Goal: Navigation & Orientation: Find specific page/section

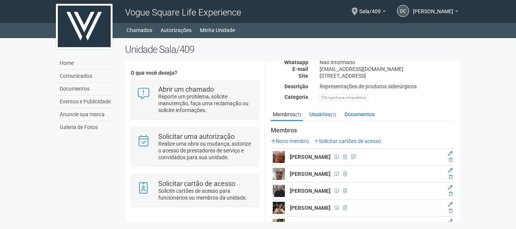
scroll to position [93, 0]
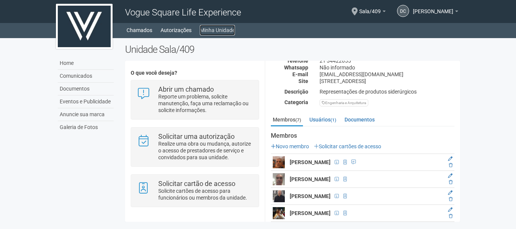
click at [217, 29] on link "Minha Unidade" at bounding box center [217, 30] width 35 height 11
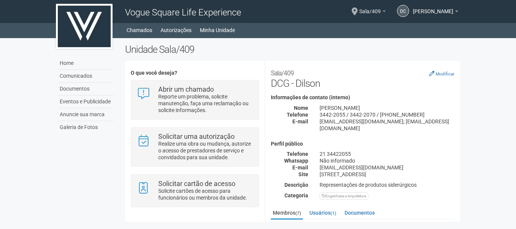
click at [365, 12] on link "Sala/409" at bounding box center [372, 12] width 26 height 6
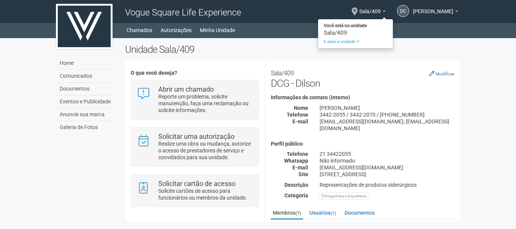
click at [457, 9] on div "DC Dilson Christiano Gomes Dilson Christiano Gomes dilsoncgomes@gmail.com Meu p…" at bounding box center [422, 12] width 73 height 22
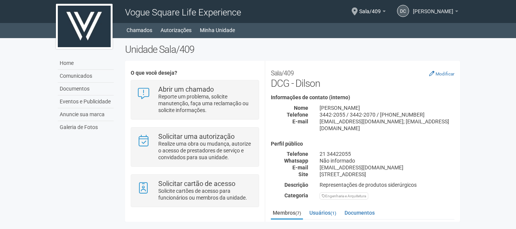
click at [457, 12] on link "[PERSON_NAME]" at bounding box center [435, 12] width 45 height 6
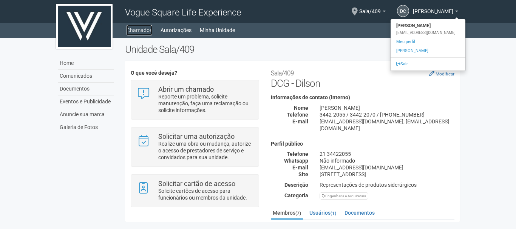
click at [141, 32] on link "Chamados" at bounding box center [140, 30] width 26 height 11
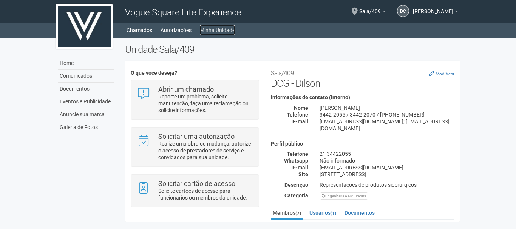
click at [209, 28] on link "Minha Unidade" at bounding box center [217, 30] width 35 height 11
click at [514, 119] on body "Aguarde... Vogue Square Life Experience DC Dilson Christiano Gomes Dilson Chris…" at bounding box center [258, 114] width 516 height 229
click at [326, 213] on link "Usuários (1)" at bounding box center [322, 212] width 31 height 11
click at [362, 210] on link "Documentos" at bounding box center [360, 212] width 34 height 11
click at [290, 211] on link "Membros (7)" at bounding box center [287, 212] width 32 height 11
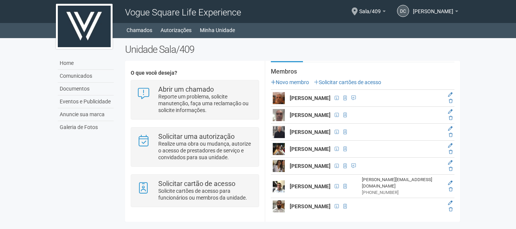
scroll to position [169, 0]
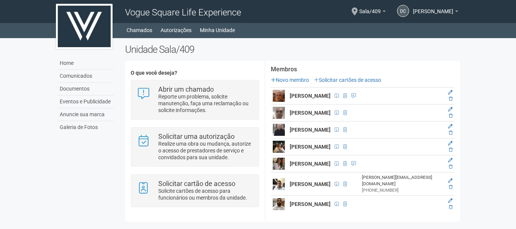
click at [277, 149] on img at bounding box center [279, 147] width 12 height 12
click at [280, 144] on img at bounding box center [279, 147] width 12 height 12
click at [75, 36] on img at bounding box center [84, 26] width 57 height 45
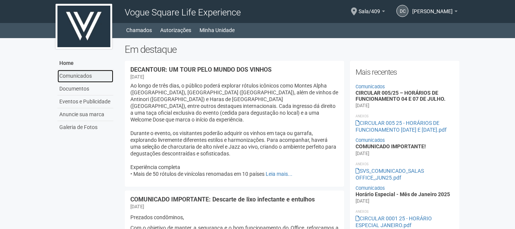
click at [70, 76] on link "Comunicados" at bounding box center [85, 76] width 56 height 13
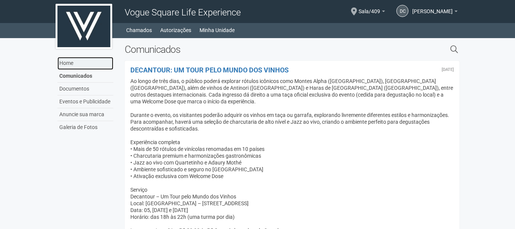
click at [61, 62] on link "Home" at bounding box center [85, 63] width 56 height 13
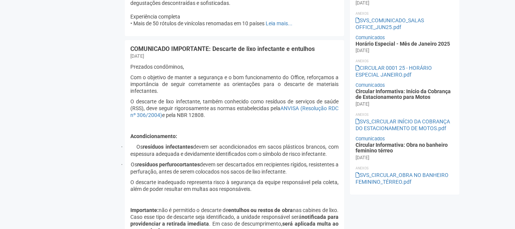
scroll to position [151, 0]
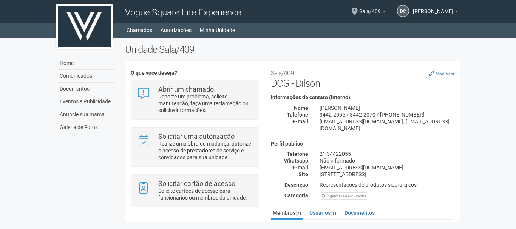
click at [359, 11] on span "Sala/409" at bounding box center [370, 7] width 22 height 13
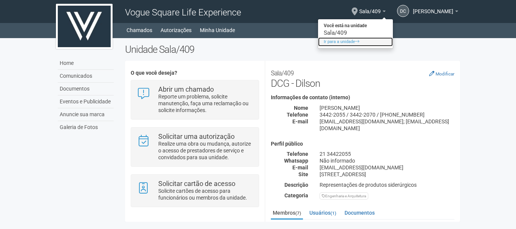
click at [319, 42] on link "Ir para a unidade" at bounding box center [355, 41] width 75 height 9
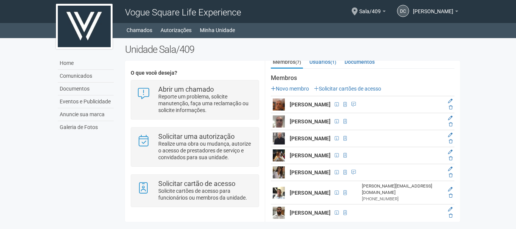
scroll to position [169, 0]
